Goal: Information Seeking & Learning: Find specific fact

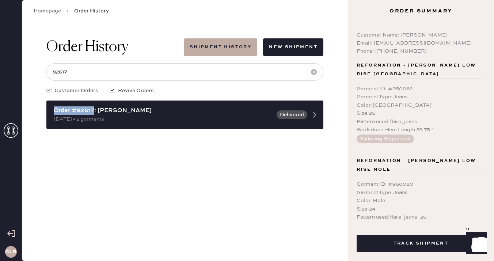
click at [12, 130] on icon at bounding box center [11, 130] width 15 height 15
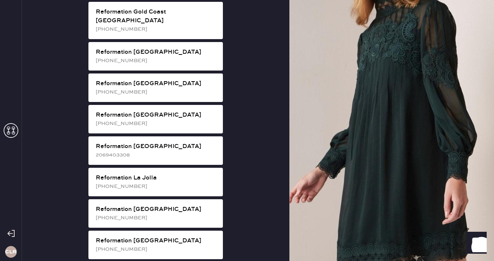
scroll to position [586, 0]
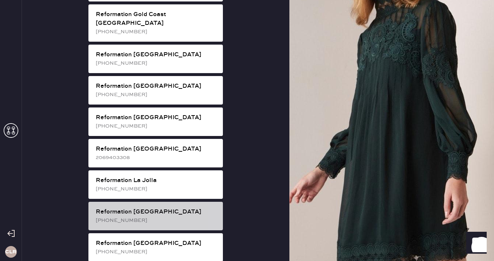
click at [172, 202] on div "Reformation [GEOGRAPHIC_DATA] [PHONE_NUMBER]" at bounding box center [155, 216] width 134 height 28
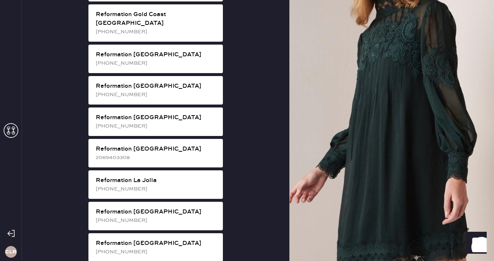
scroll to position [4, 0]
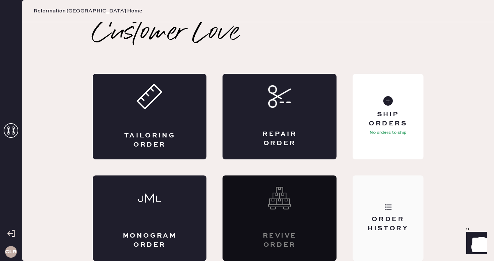
click at [395, 202] on div "Order History" at bounding box center [388, 217] width 71 height 85
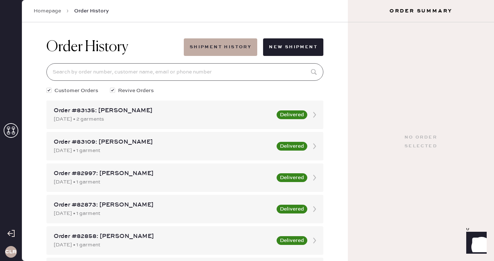
click at [197, 73] on input at bounding box center [184, 72] width 277 height 18
paste input "83007"
type input "83007"
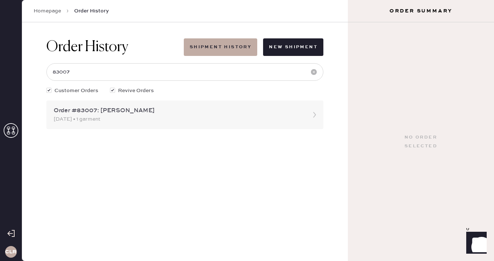
click at [110, 113] on div "Order #83007: [PERSON_NAME]" at bounding box center [178, 110] width 249 height 9
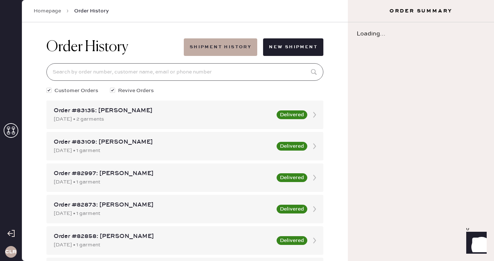
click at [141, 65] on input at bounding box center [184, 72] width 277 height 18
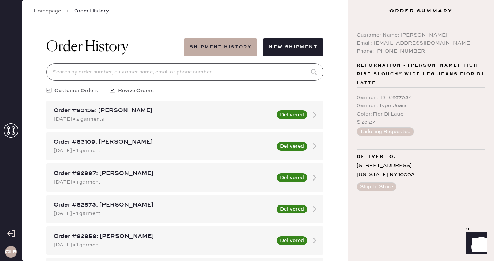
paste input "83007"
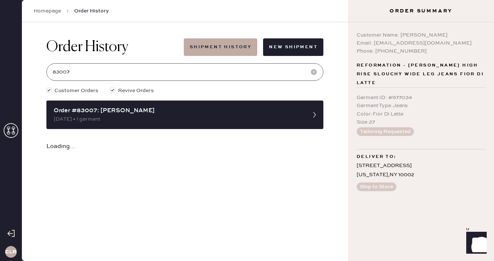
type input "83007"
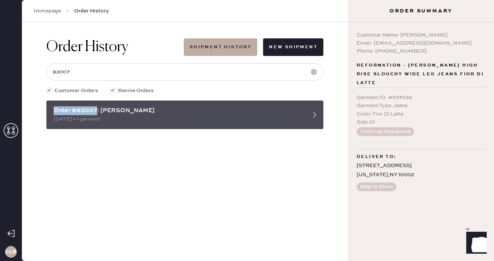
copy div "Order #83007"
drag, startPoint x: 96, startPoint y: 111, endPoint x: 56, endPoint y: 111, distance: 40.9
click at [56, 111] on div "Order #83007: [PERSON_NAME]" at bounding box center [178, 110] width 249 height 9
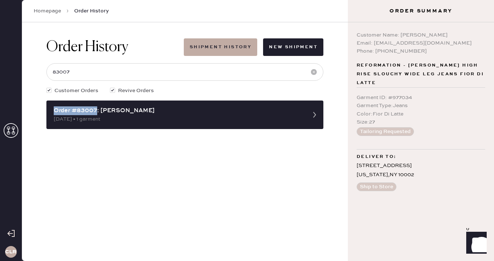
click at [91, 164] on div "Order History Shipment History New Shipment 83007 Customer Orders Revive Orders…" at bounding box center [185, 141] width 326 height 239
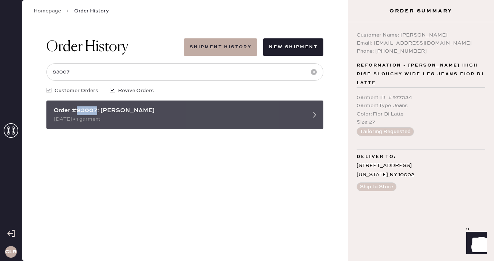
drag, startPoint x: 96, startPoint y: 110, endPoint x: 78, endPoint y: 110, distance: 18.6
click at [78, 110] on div "Order #83007: [PERSON_NAME]" at bounding box center [178, 110] width 249 height 9
copy div "83007"
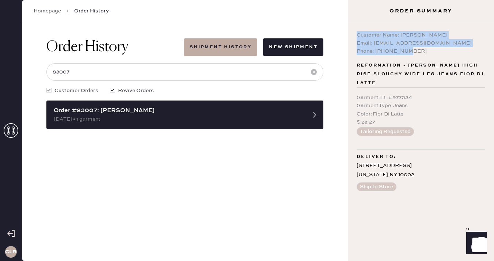
drag, startPoint x: 412, startPoint y: 49, endPoint x: 354, endPoint y: 34, distance: 60.4
click at [354, 34] on div "Customer Name: [PERSON_NAME] Email: [EMAIL_ADDRESS][DOMAIN_NAME] Phone: [PHONE_…" at bounding box center [421, 141] width 146 height 239
copy div "Customer Name: [PERSON_NAME] Email: [EMAIL_ADDRESS][DOMAIN_NAME] Phone: [PHONE_…"
click at [404, 58] on div "Customer Name: [PERSON_NAME] Email: [EMAIL_ADDRESS][DOMAIN_NAME] Phone: [PHONE_…" at bounding box center [421, 141] width 146 height 239
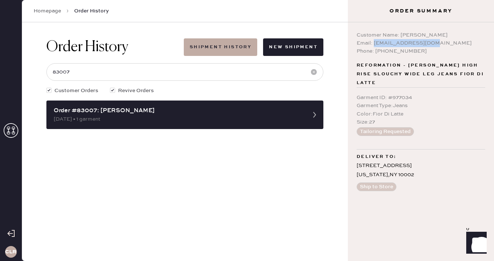
drag, startPoint x: 373, startPoint y: 44, endPoint x: 442, endPoint y: 44, distance: 68.7
click at [442, 44] on div "Email: [EMAIL_ADDRESS][DOMAIN_NAME]" at bounding box center [421, 43] width 129 height 8
copy div "[EMAIL_ADDRESS][DOMAIN_NAME]"
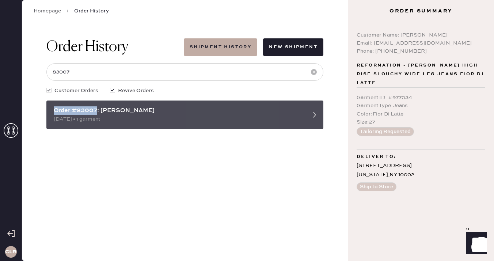
drag, startPoint x: 97, startPoint y: 112, endPoint x: 52, endPoint y: 112, distance: 44.9
click at [52, 112] on div "Order #83007: [PERSON_NAME] [DATE] • 1 garment" at bounding box center [184, 114] width 277 height 28
copy div "Order #83007"
